Goal: Find specific page/section: Find specific page/section

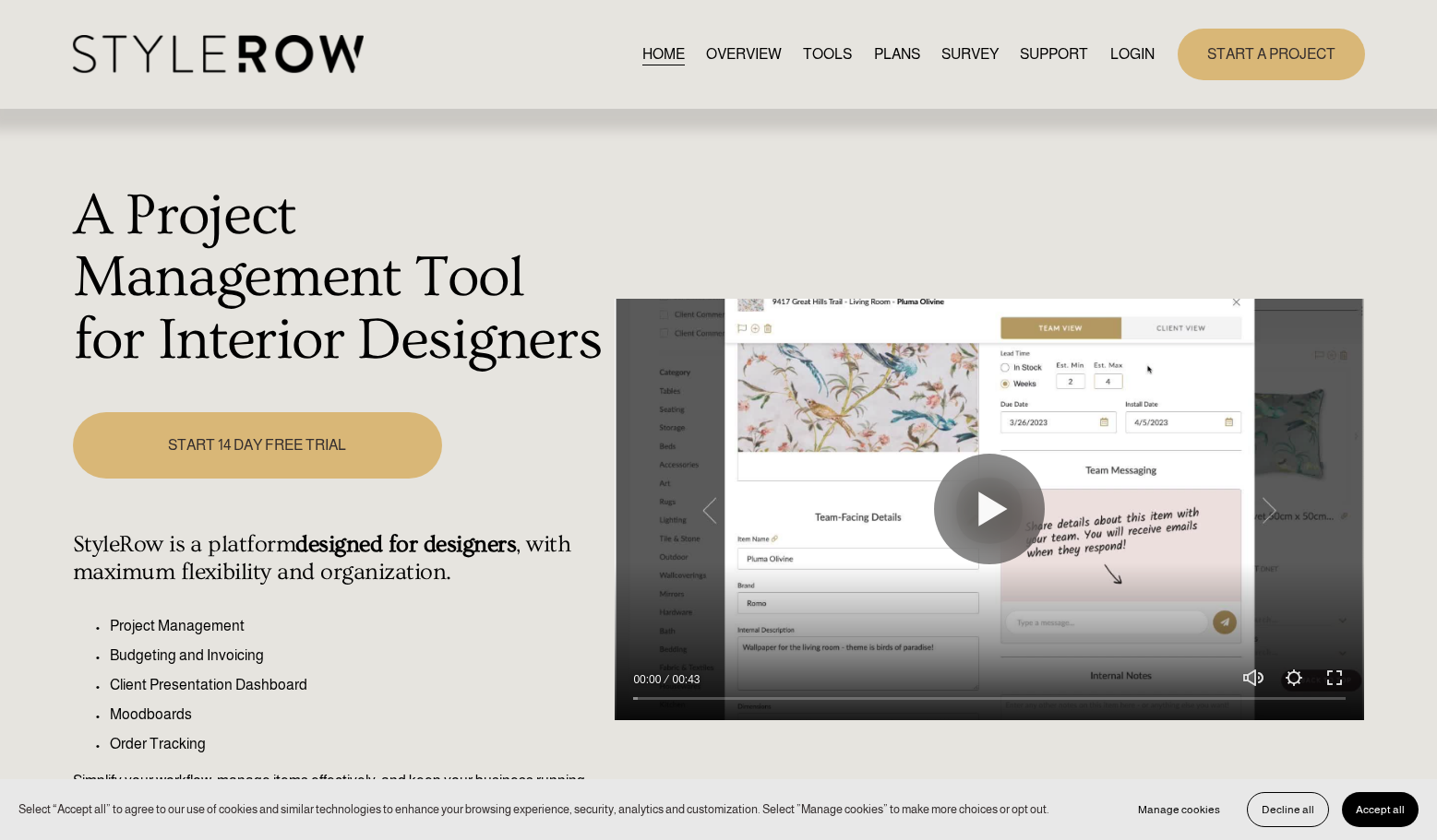
click at [1127, 66] on link "LOGIN" at bounding box center [1132, 54] width 45 height 25
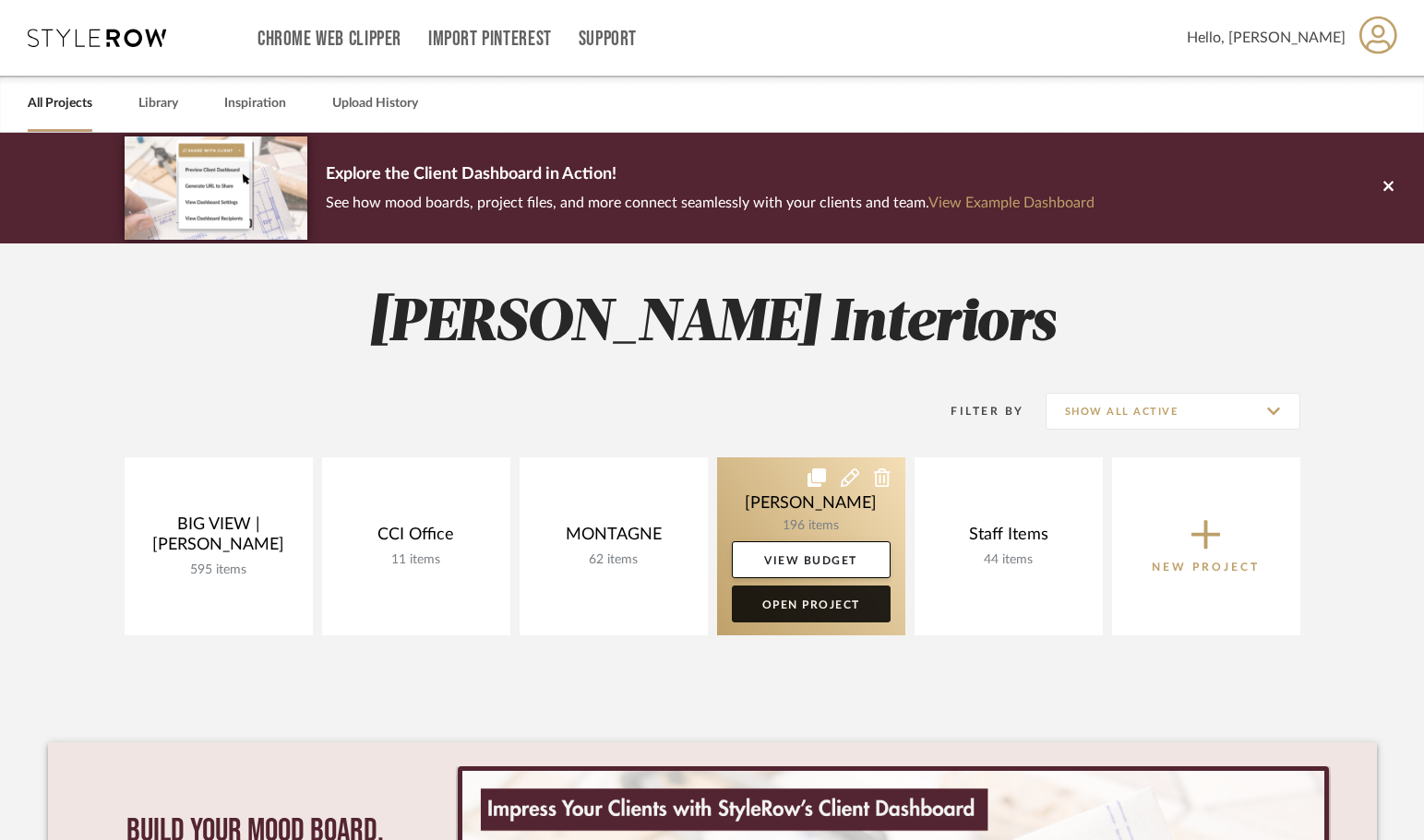
click at [805, 611] on link "Open Project" at bounding box center [811, 603] width 159 height 37
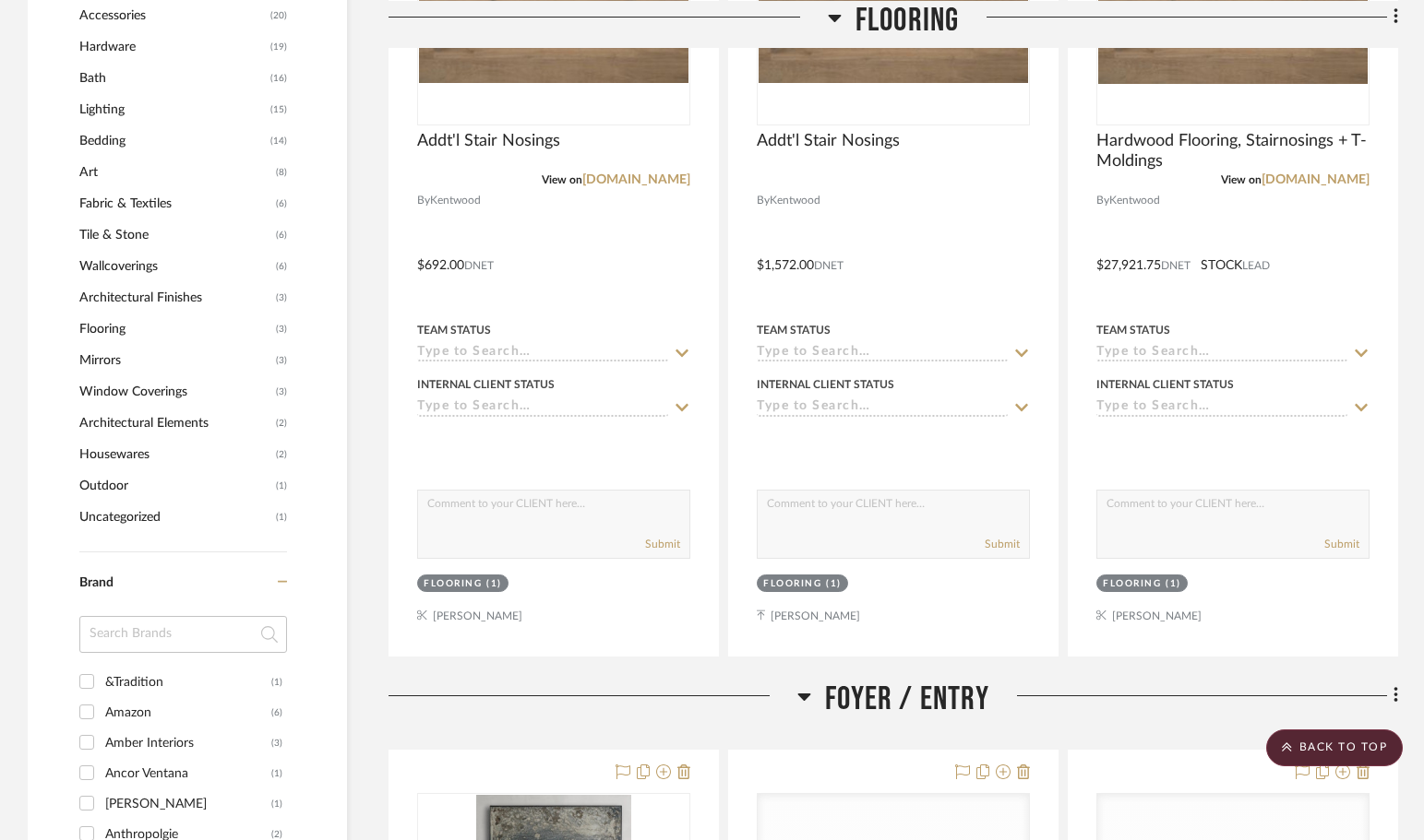
scroll to position [1771, 0]
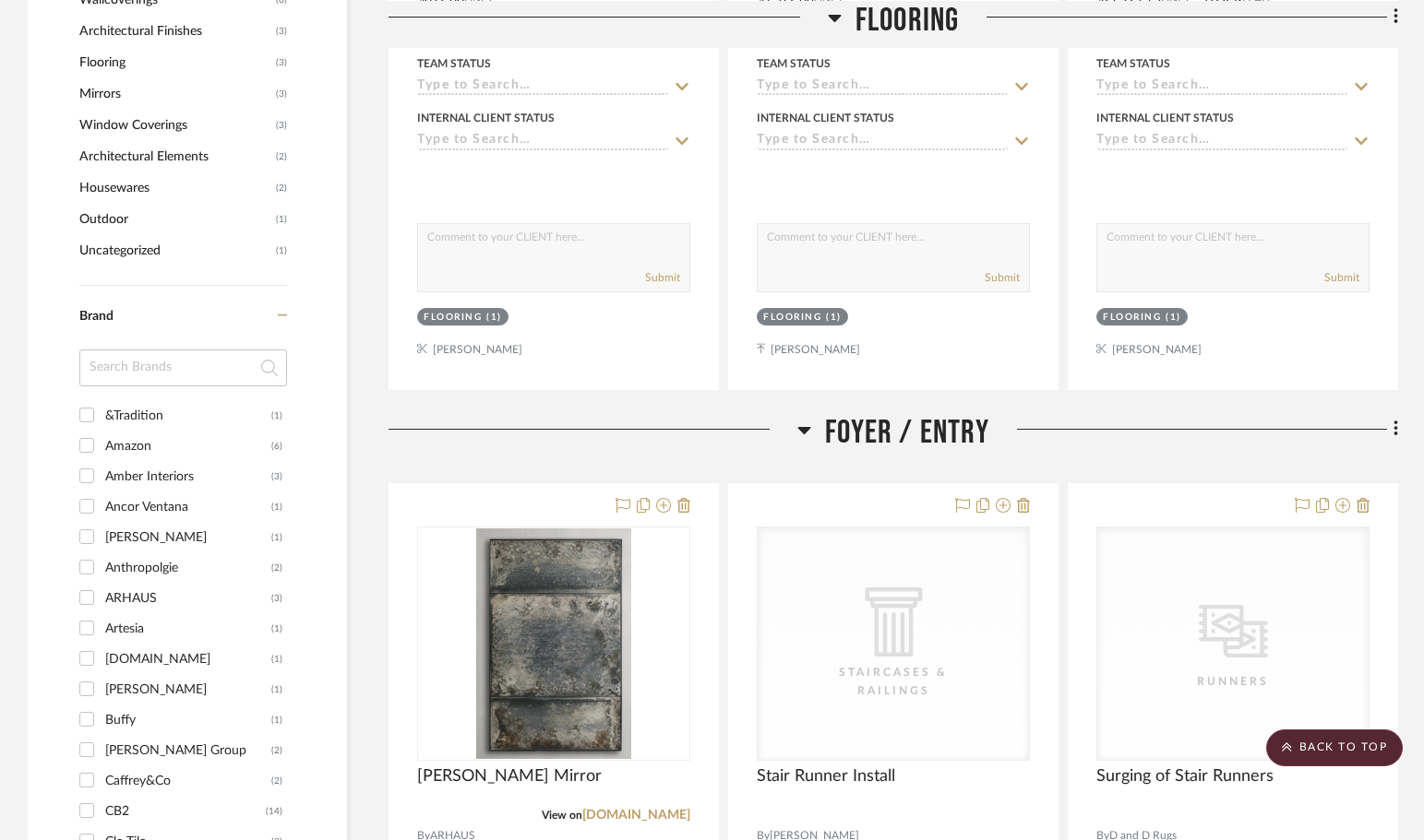
click at [803, 427] on icon at bounding box center [804, 430] width 13 height 7
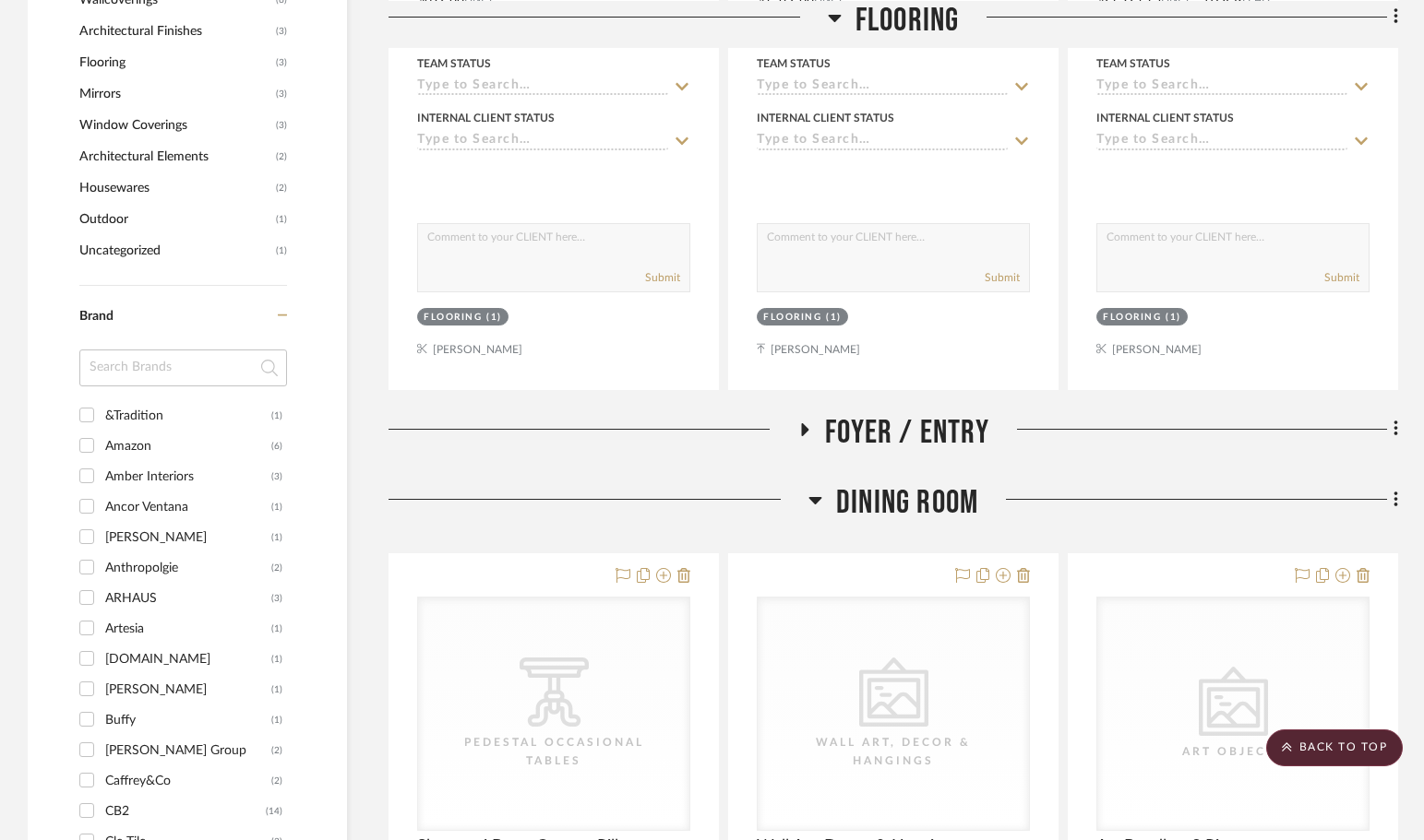
click at [803, 427] on icon at bounding box center [804, 429] width 7 height 13
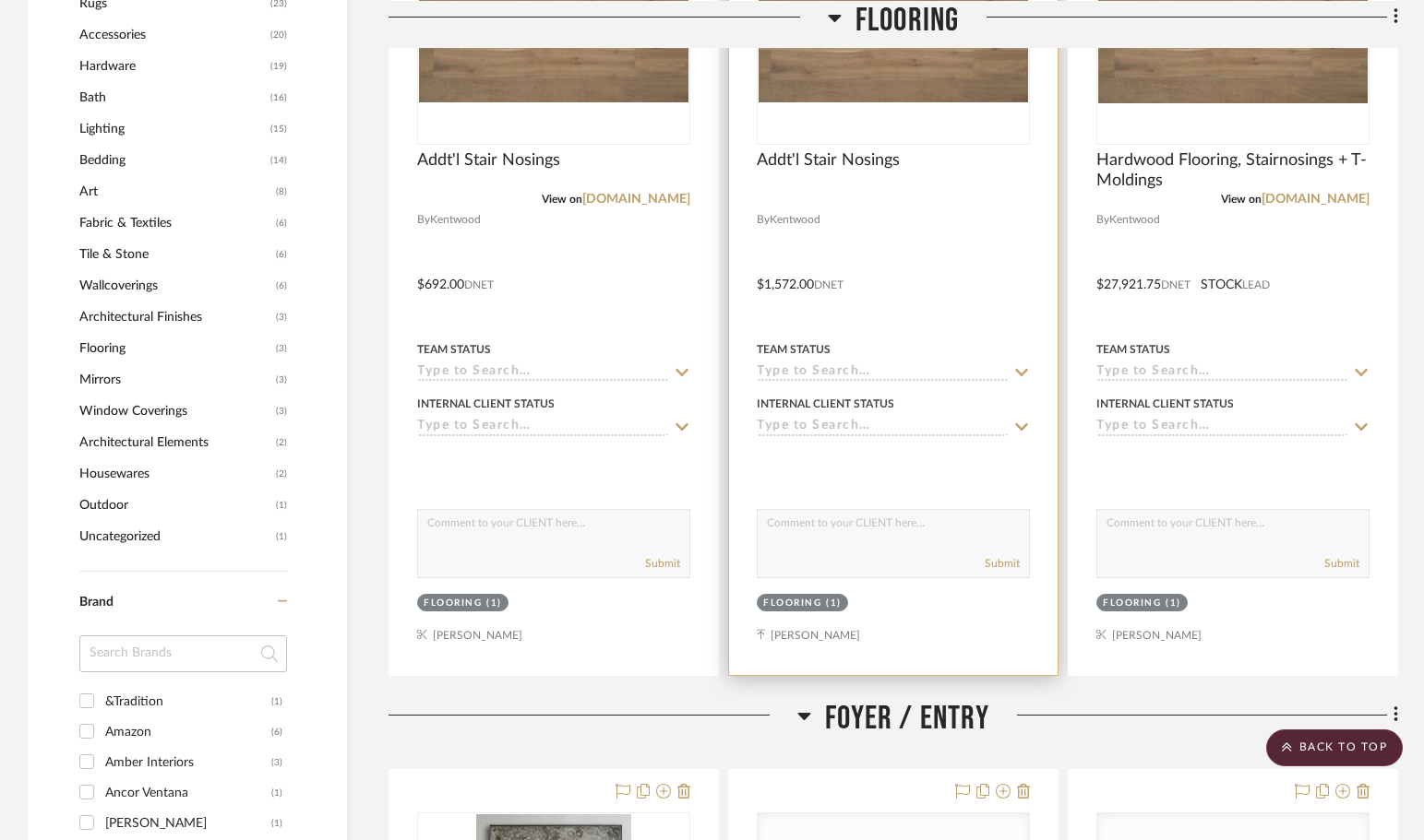
scroll to position [1352, 0]
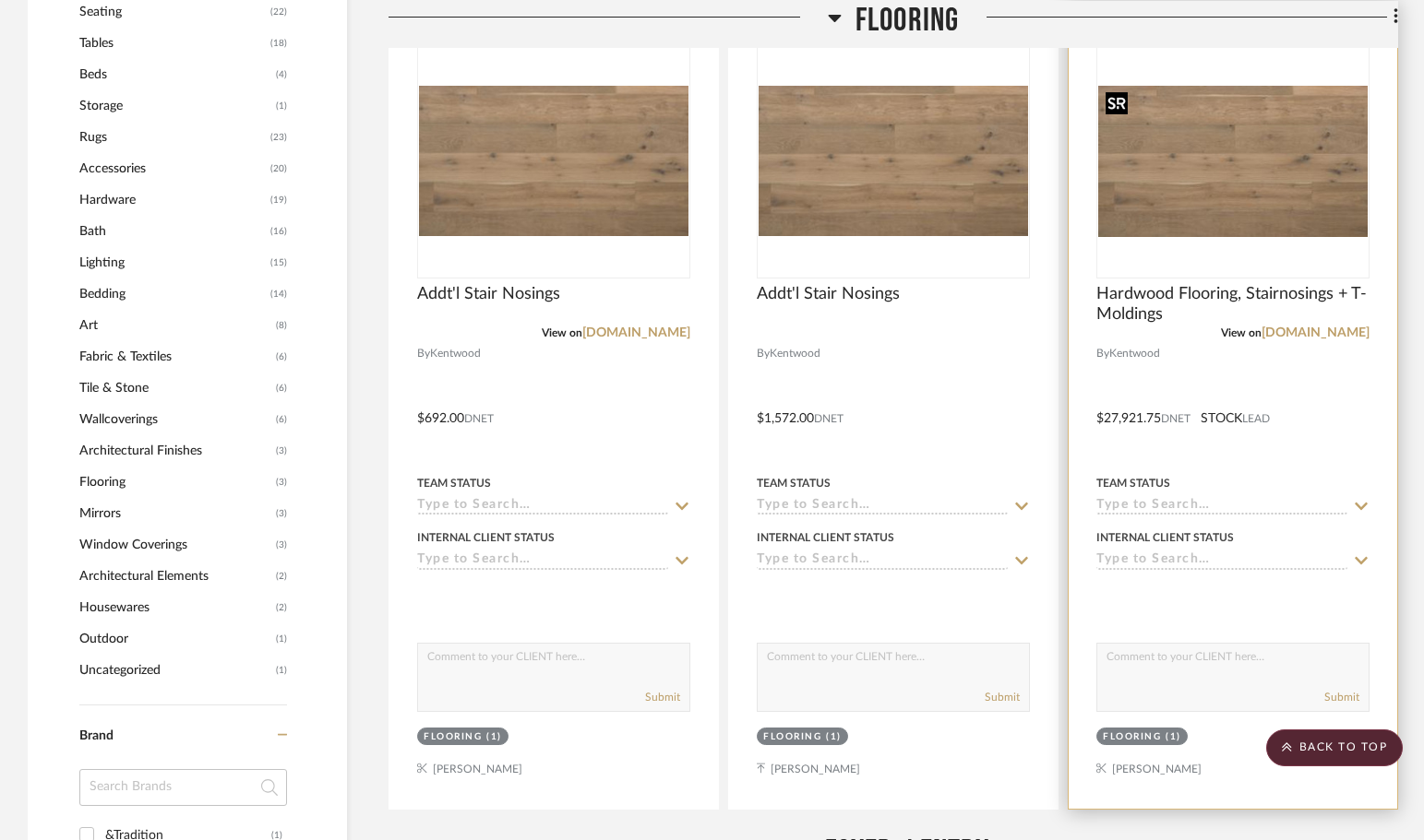
click at [1260, 163] on img "0" at bounding box center [1232, 161] width 269 height 151
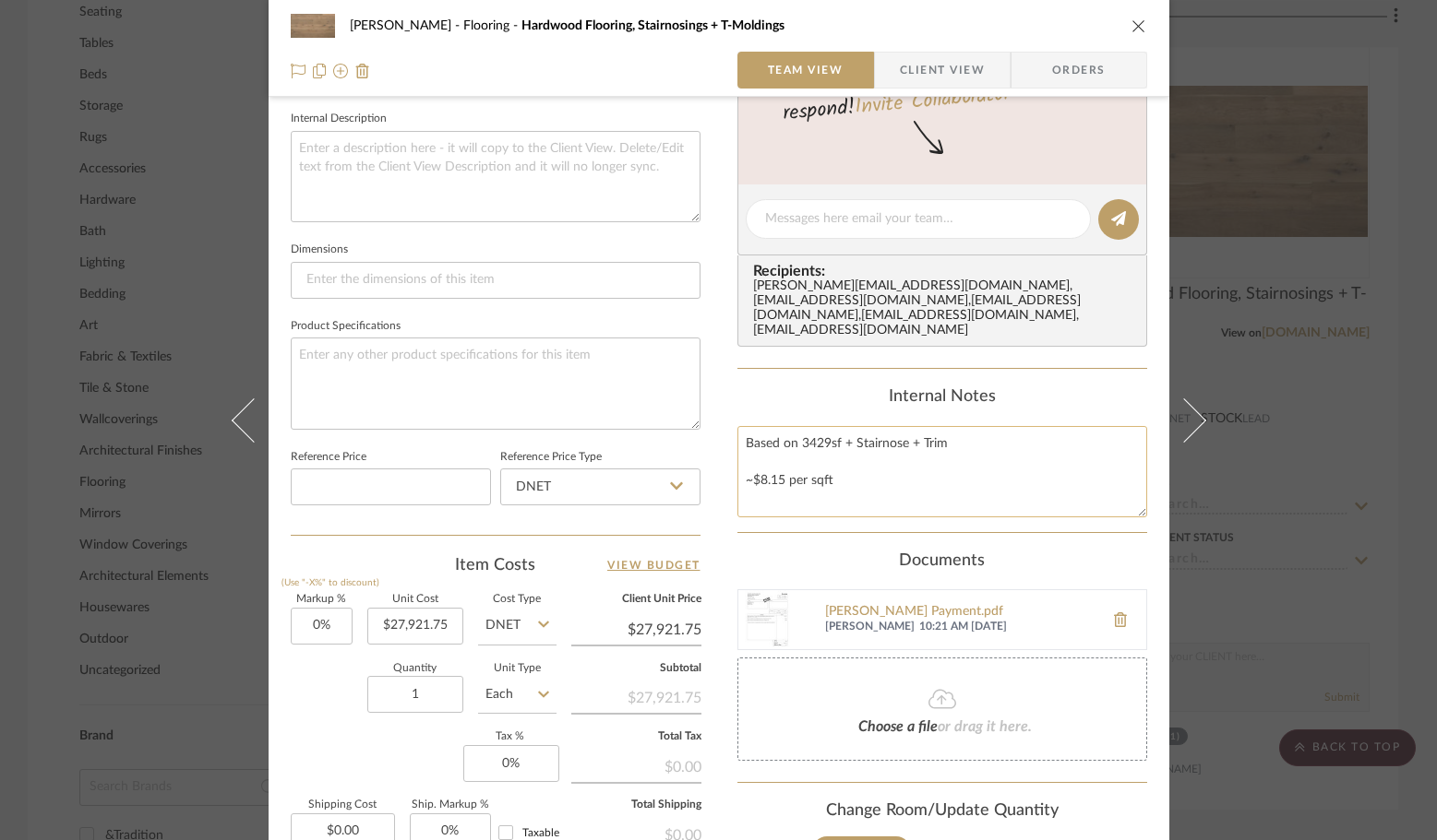
scroll to position [829, 0]
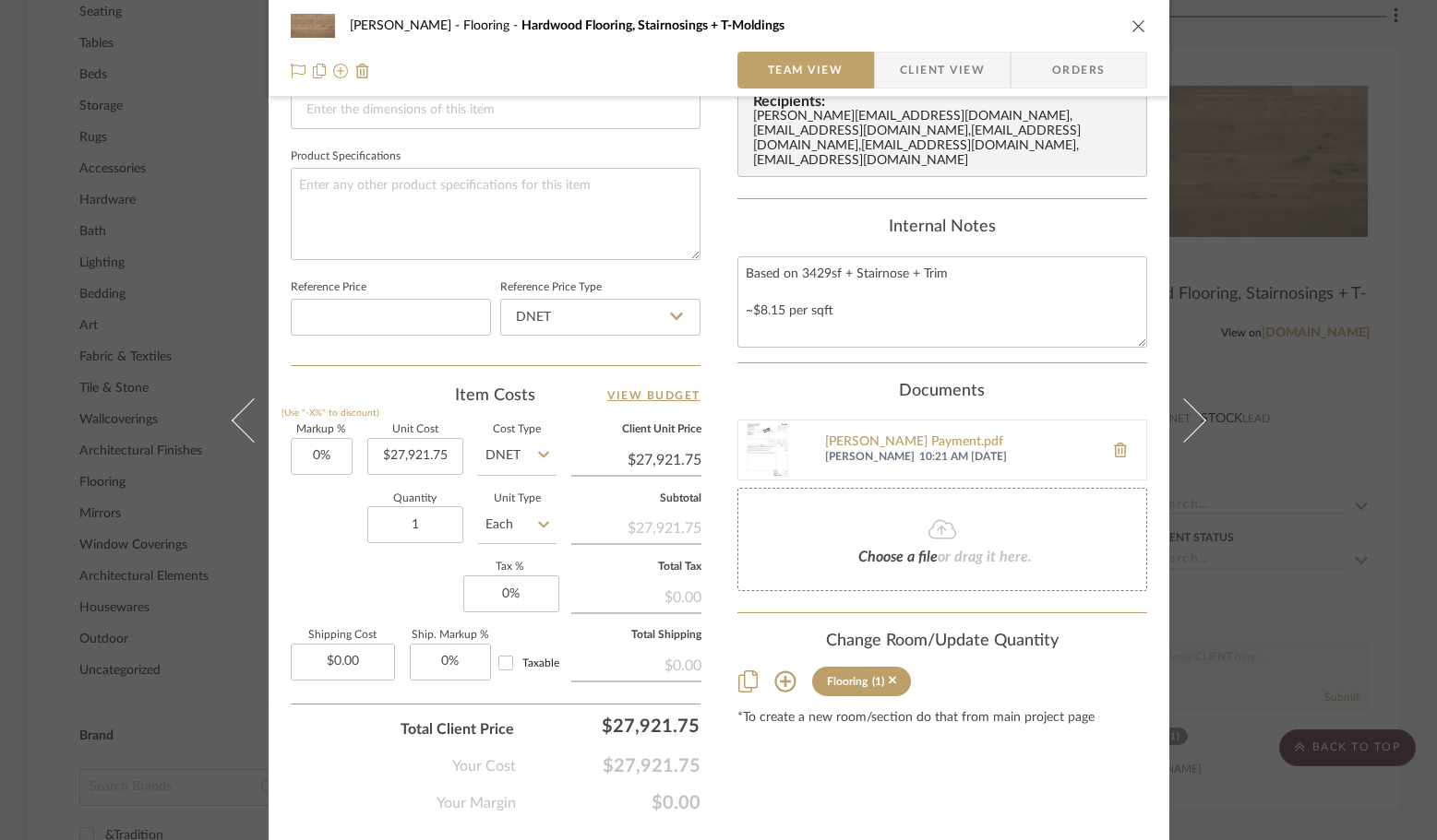
click at [764, 453] on img at bounding box center [767, 449] width 59 height 59
